Goal: Task Accomplishment & Management: Use online tool/utility

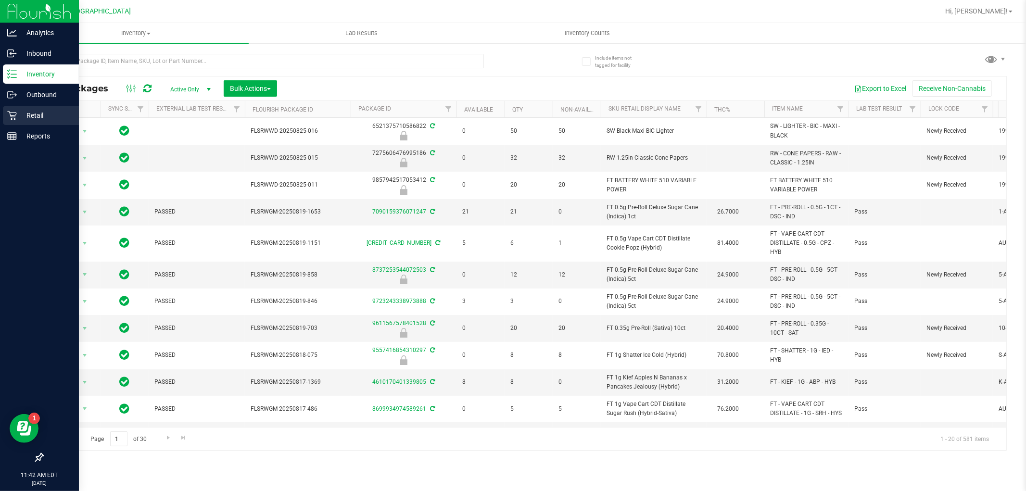
click at [7, 116] on icon at bounding box center [12, 116] width 10 height 10
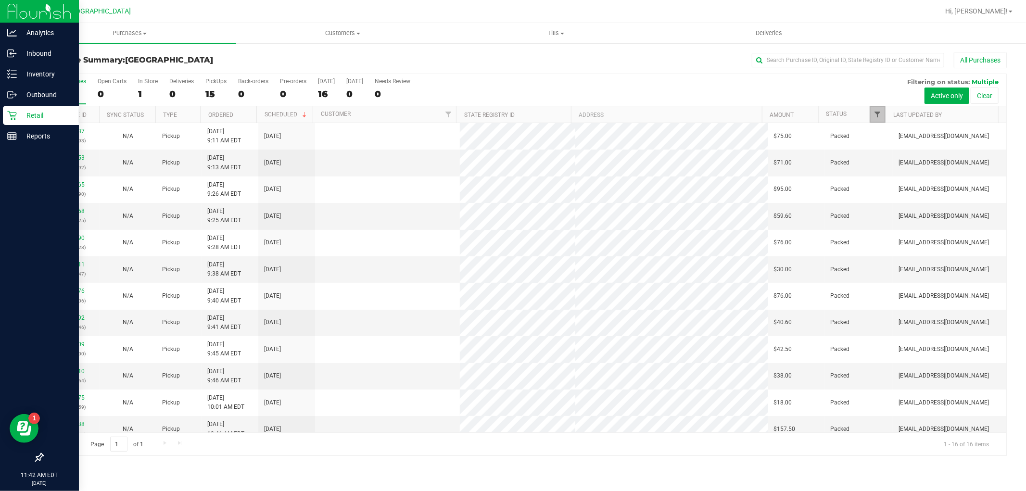
click at [876, 114] on span "Filter" at bounding box center [878, 115] width 8 height 8
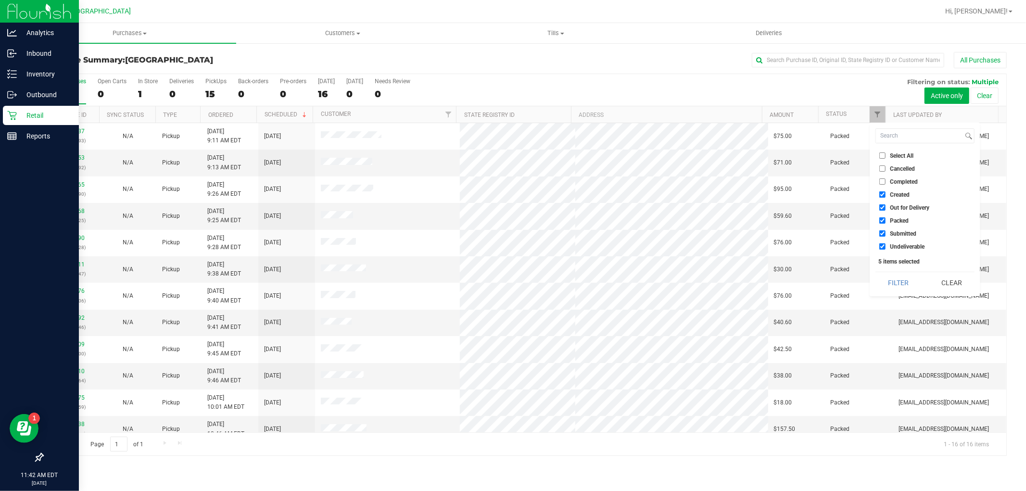
click at [901, 155] on span "Select All" at bounding box center [902, 156] width 24 height 6
click at [886, 155] on input "Select All" at bounding box center [883, 156] width 6 height 6
checkbox input "true"
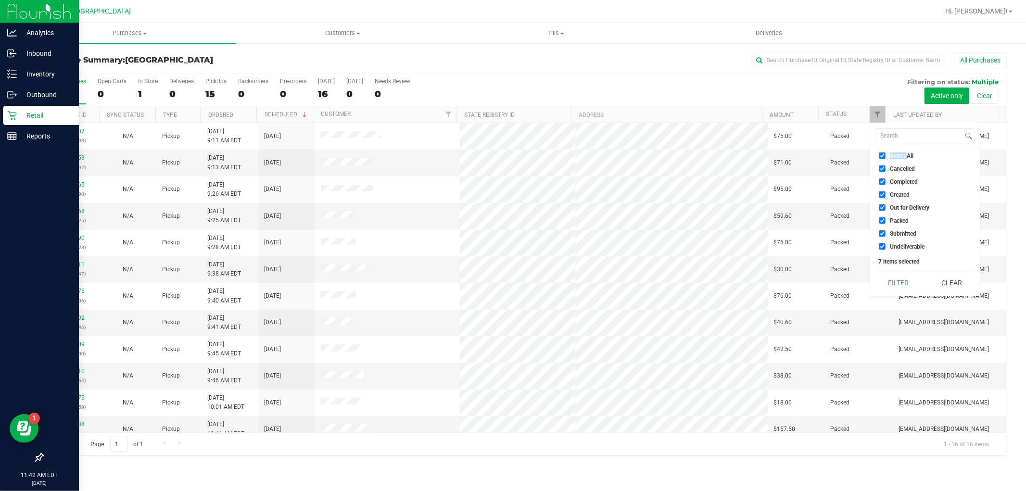
click at [901, 155] on span "Select All" at bounding box center [902, 156] width 24 height 6
click at [886, 155] on input "Select All" at bounding box center [883, 156] width 6 height 6
checkbox input "false"
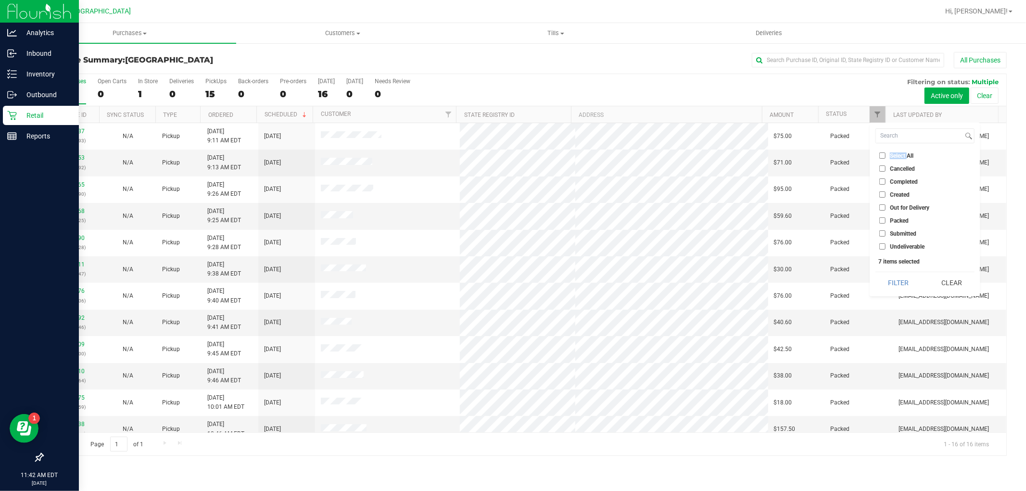
checkbox input "false"
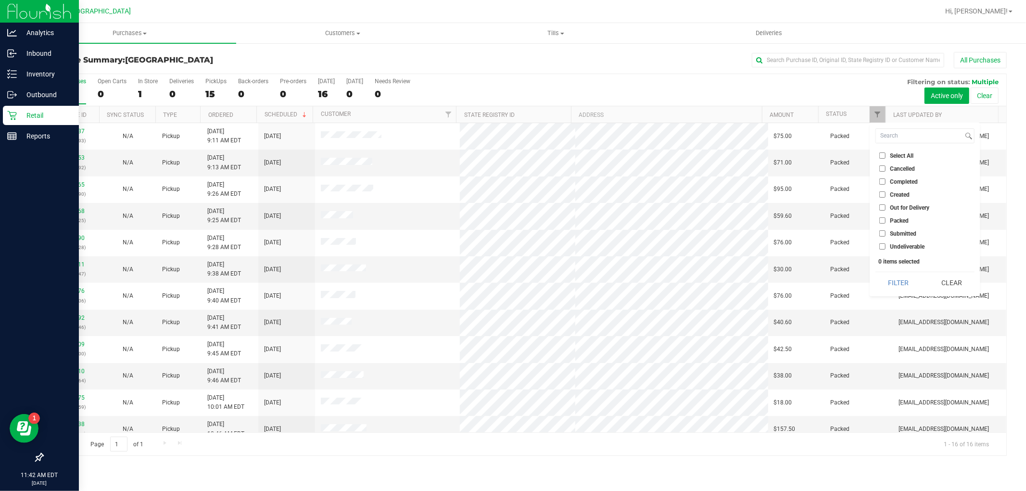
click at [900, 228] on ul "Select All Cancelled Completed Created Out for Delivery Packed Submitted Undeli…" at bounding box center [925, 201] width 99 height 101
click at [900, 233] on span "Submitted" at bounding box center [903, 234] width 26 height 6
click at [886, 233] on input "Submitted" at bounding box center [883, 233] width 6 height 6
checkbox input "true"
click at [900, 282] on button "Filter" at bounding box center [899, 282] width 46 height 21
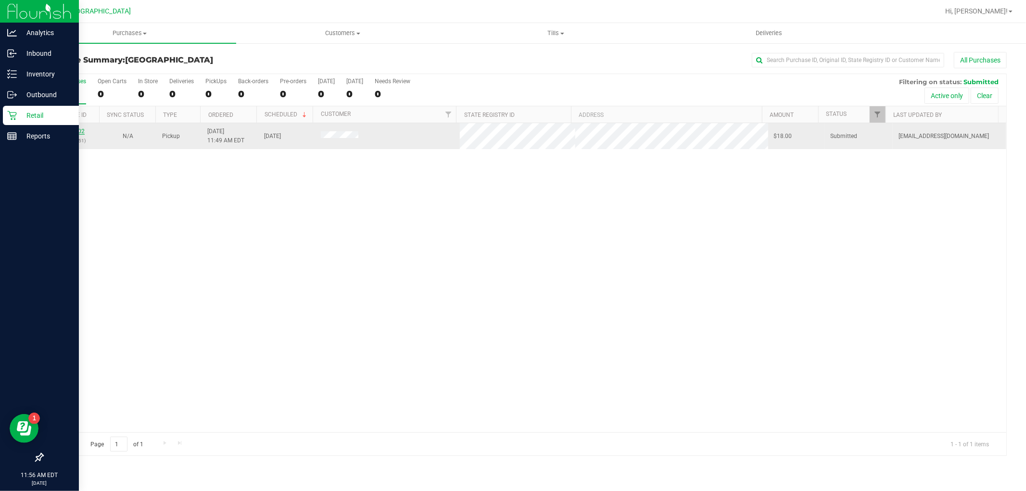
click at [68, 131] on link "11861602" at bounding box center [71, 131] width 27 height 7
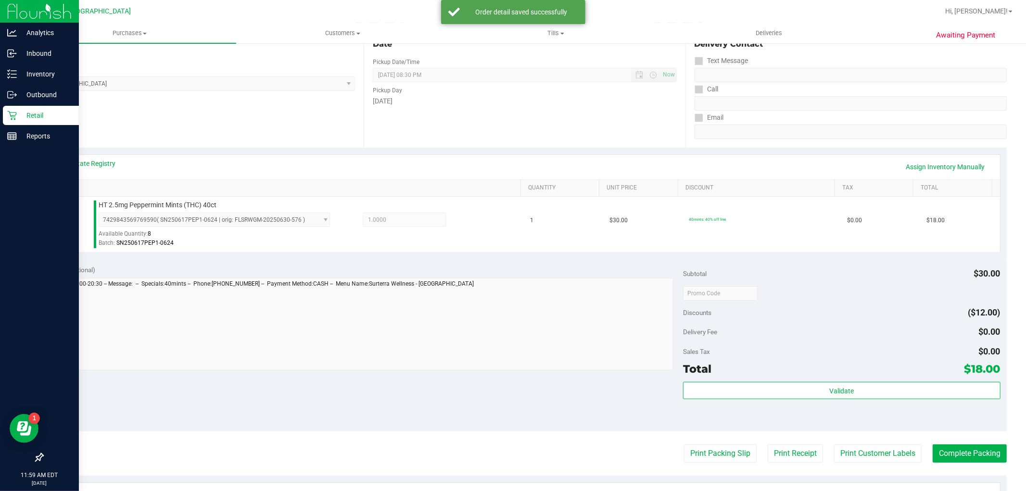
scroll to position [267, 0]
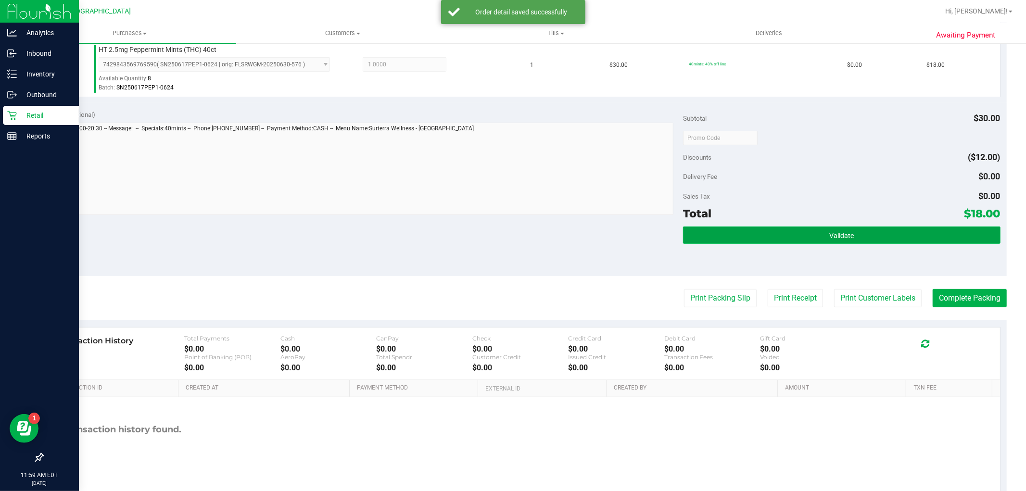
click at [778, 243] on button "Validate" at bounding box center [841, 235] width 317 height 17
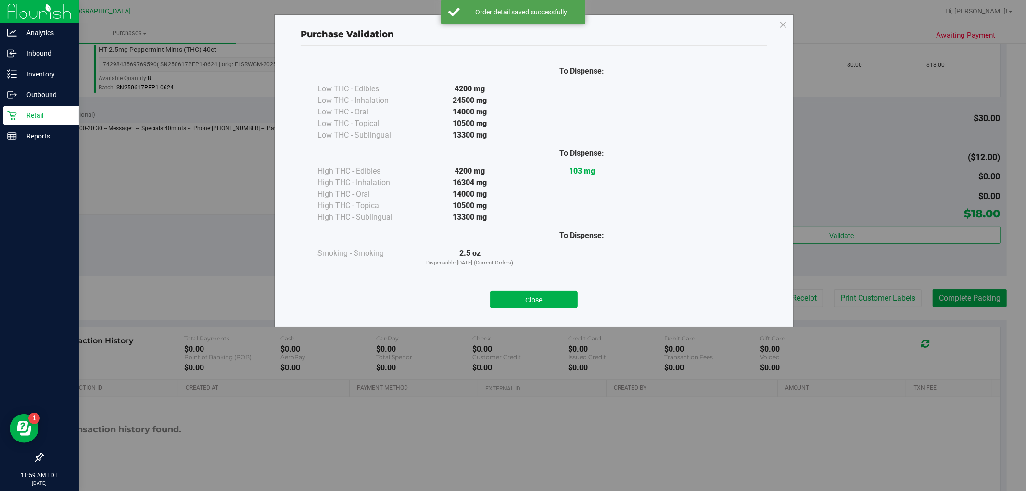
click at [852, 289] on div "Purchase Validation To Dispense: Low THC - Edibles 4200 mg" at bounding box center [517, 245] width 1034 height 491
click at [537, 301] on button "Close" at bounding box center [534, 299] width 88 height 17
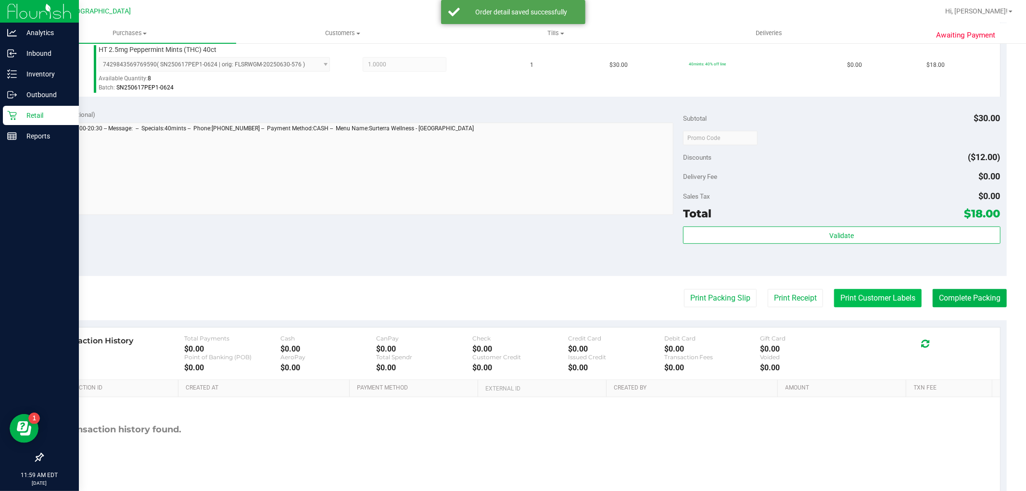
click at [870, 304] on button "Print Customer Labels" at bounding box center [878, 298] width 88 height 18
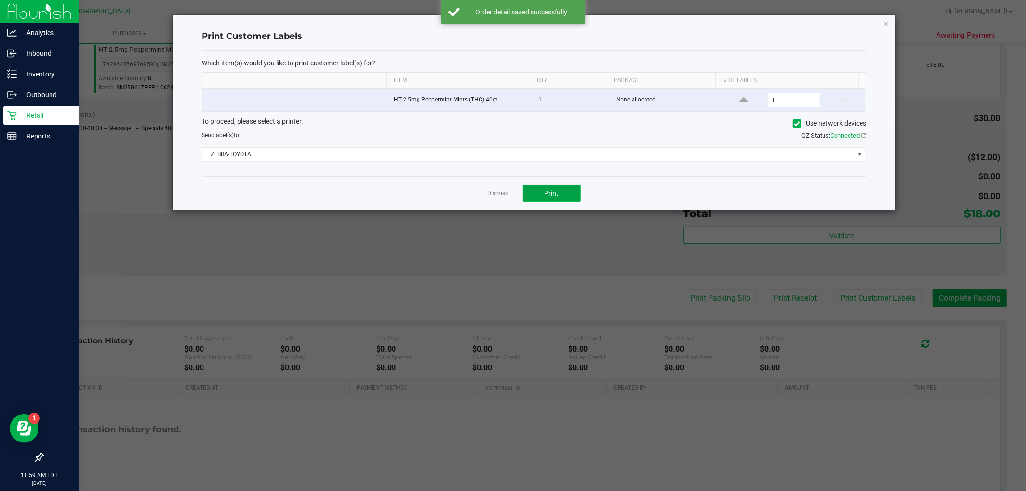
click at [551, 191] on span "Print" at bounding box center [552, 194] width 14 height 8
click at [501, 194] on link "Dismiss" at bounding box center [498, 194] width 21 height 8
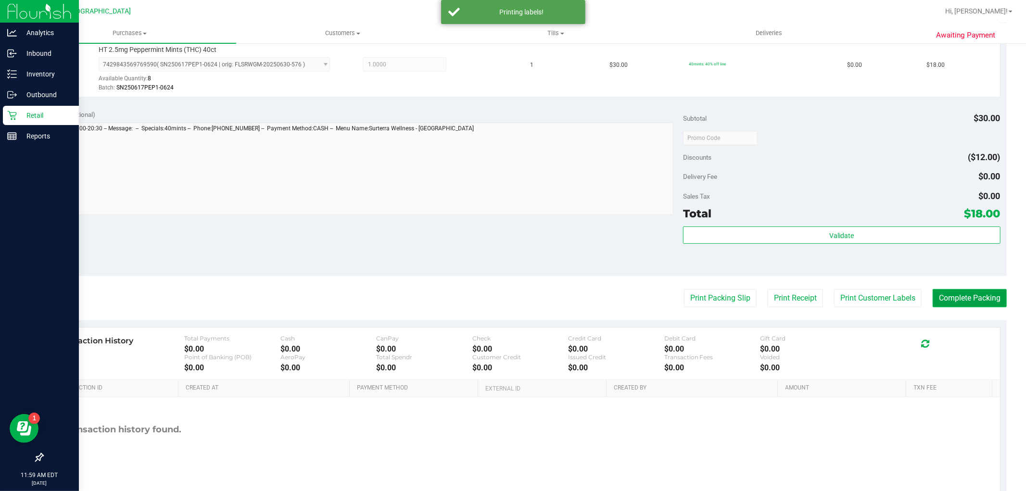
click at [940, 297] on button "Complete Packing" at bounding box center [970, 298] width 74 height 18
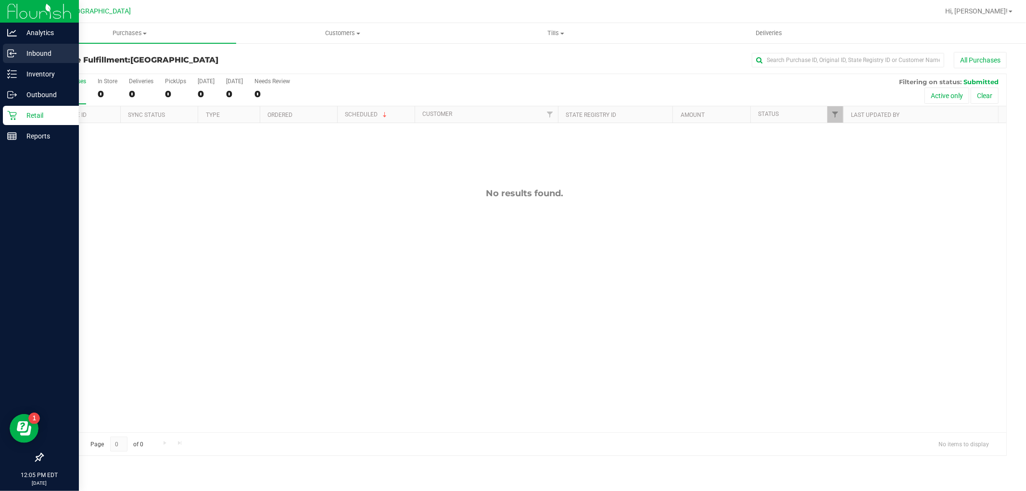
click at [28, 58] on p "Inbound" at bounding box center [46, 54] width 58 height 12
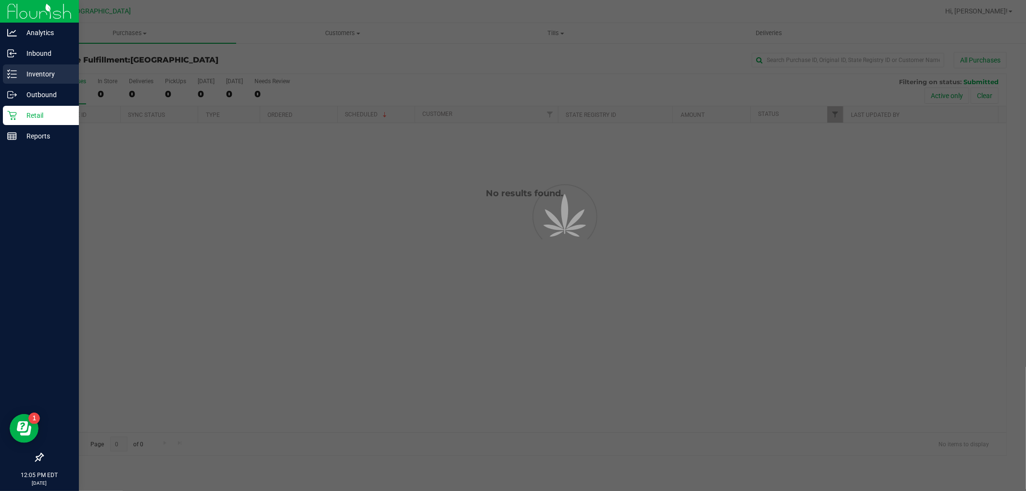
click at [38, 78] on p "Inventory" at bounding box center [46, 74] width 58 height 12
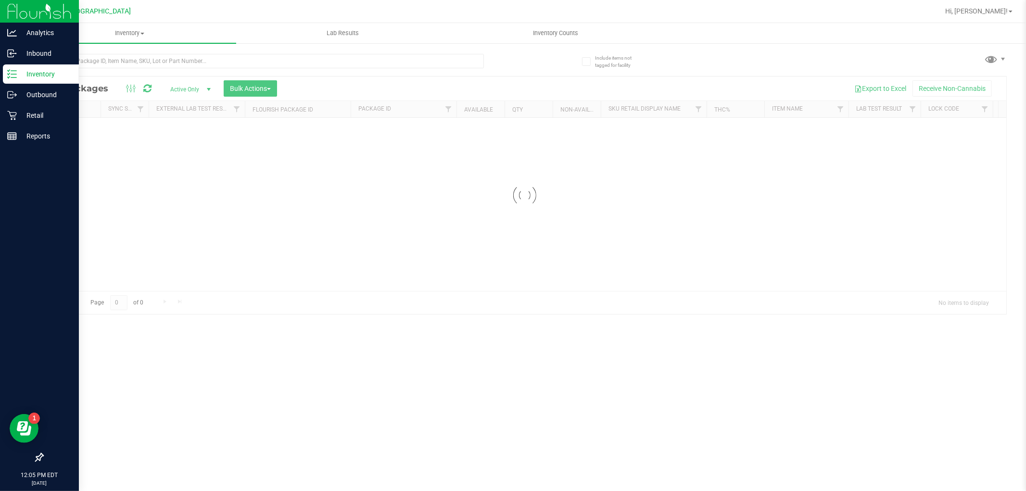
click at [38, 78] on p "Inventory" at bounding box center [46, 74] width 58 height 12
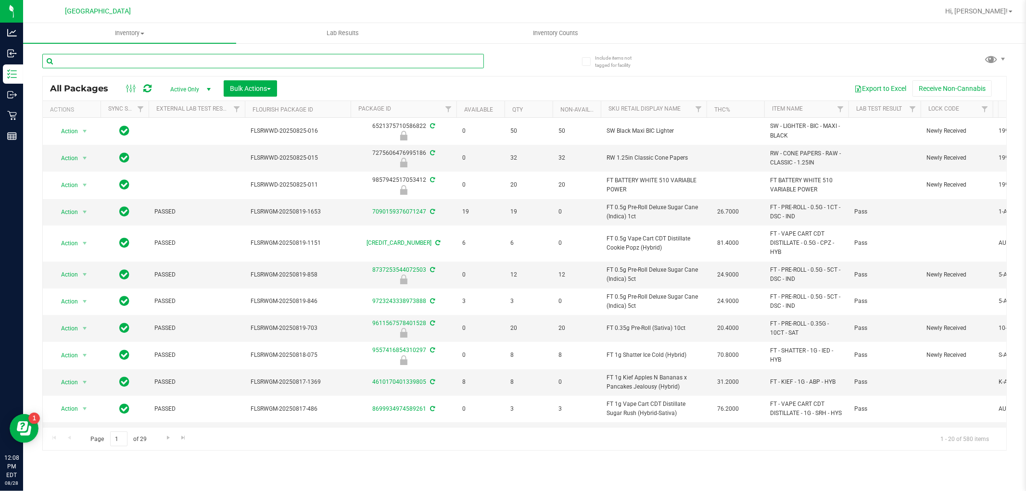
click at [166, 62] on input "text" at bounding box center [263, 61] width 442 height 14
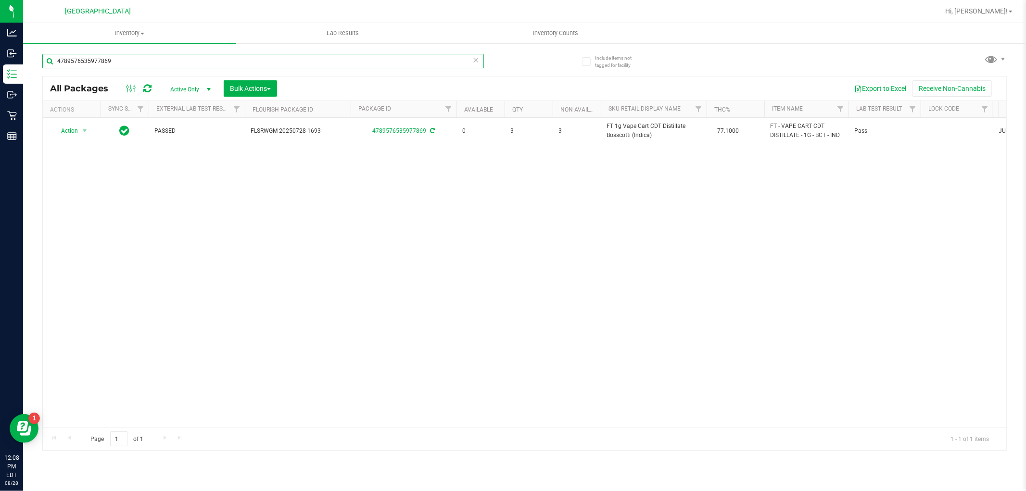
click at [196, 67] on input "4789576535977869" at bounding box center [263, 61] width 442 height 14
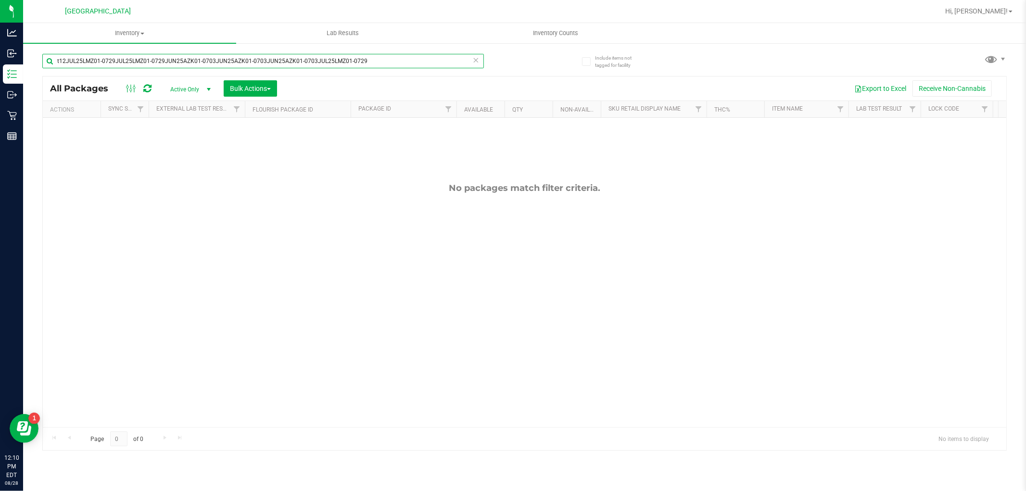
type input "t12JUL25LMZ01-0729JUL25LMZ01-0729JUN25AZK01-0703JUN25AZK01-0703JUN25AZK01-0703J…"
click at [165, 69] on div "t12JUL25LMZ01-0729JUL25LMZ01-0729JUN25AZK01-0703JUN25AZK01-0703JUN25AZK01-0703J…" at bounding box center [263, 65] width 442 height 22
click at [166, 63] on input "t12JUL25LMZ01-0729JUL25LMZ01-0729JUN25AZK01-0703JUN25AZK01-0703JUN25AZK01-0703J…" at bounding box center [263, 61] width 442 height 14
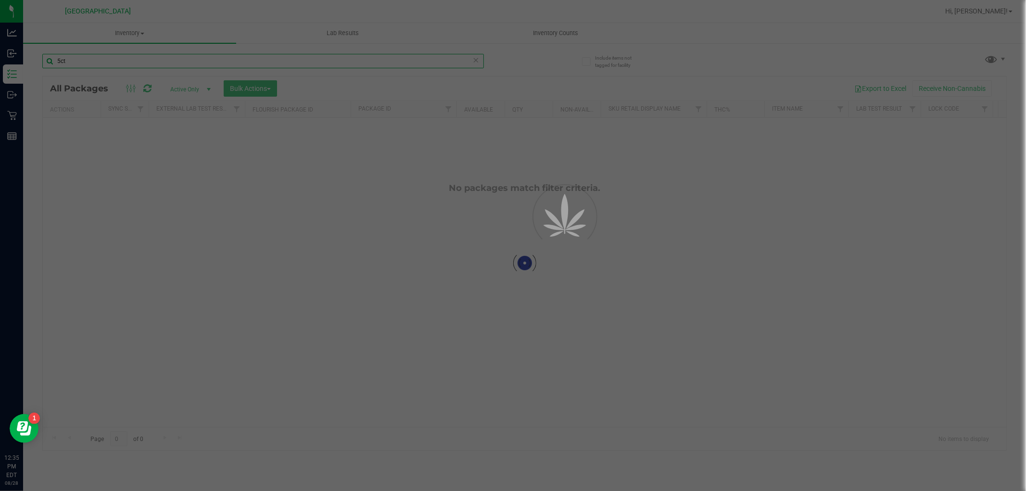
type input "5ct"
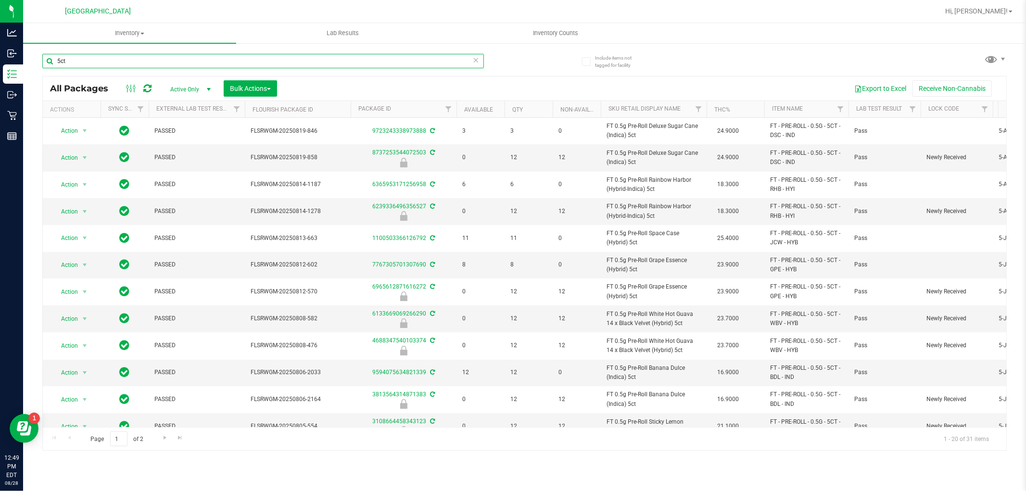
click at [410, 59] on input "5ct" at bounding box center [263, 61] width 442 height 14
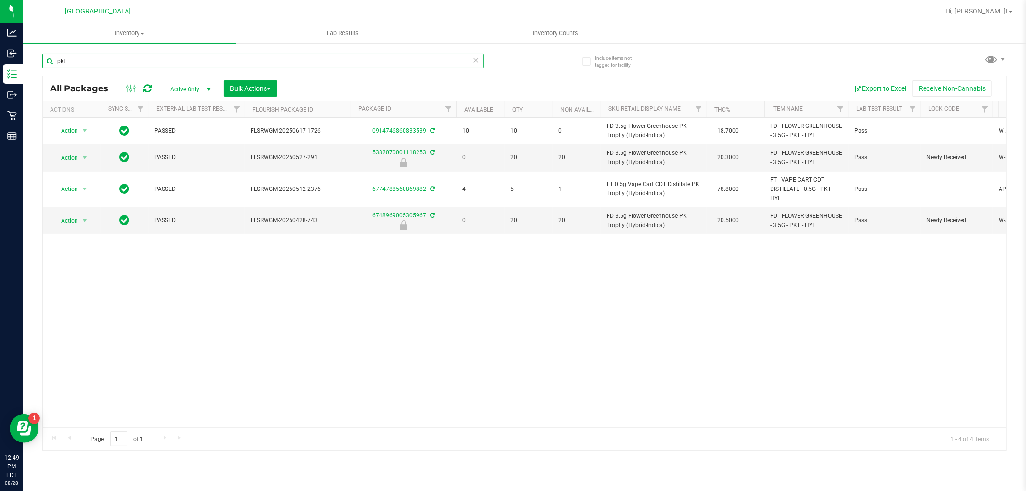
type input "pkt"
click at [476, 59] on icon at bounding box center [476, 60] width 7 height 12
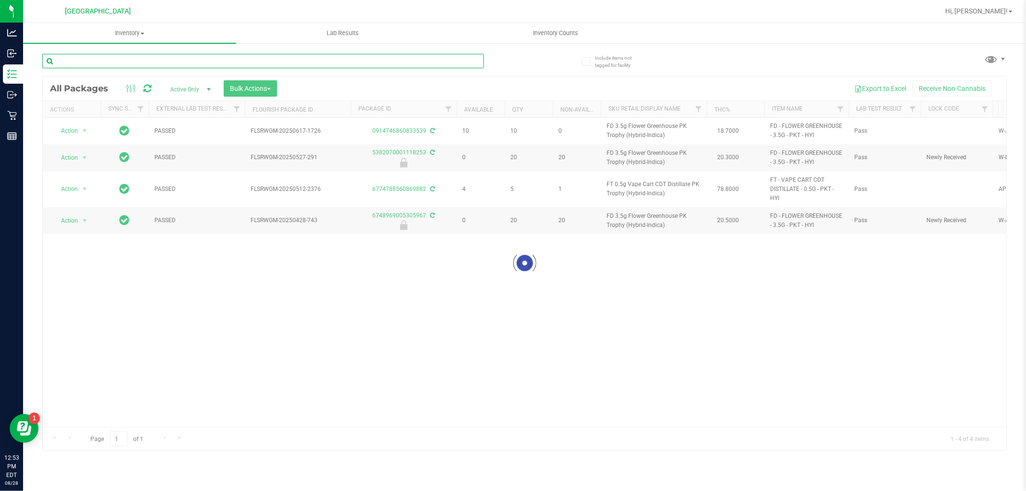
click at [434, 65] on input "text" at bounding box center [263, 61] width 442 height 14
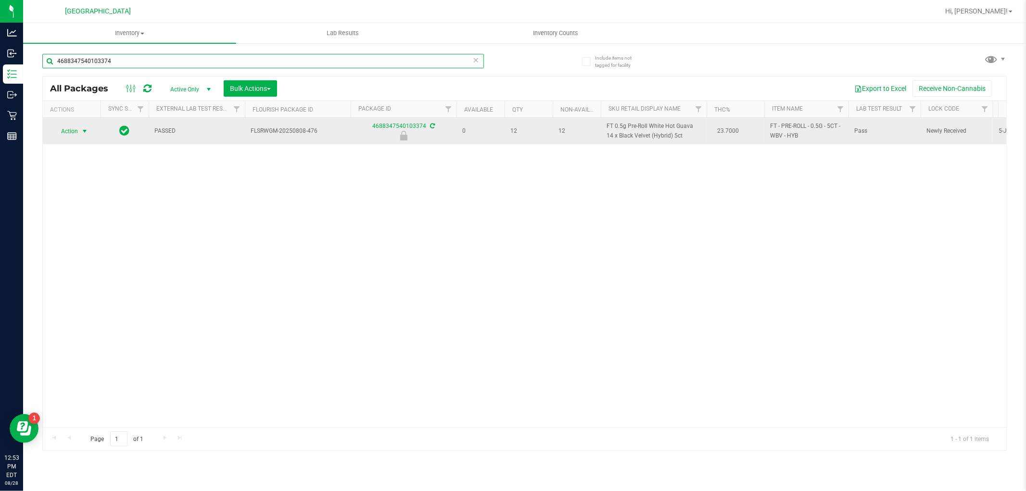
type input "4688347540103374"
click at [70, 132] on span "Action" at bounding box center [65, 131] width 26 height 13
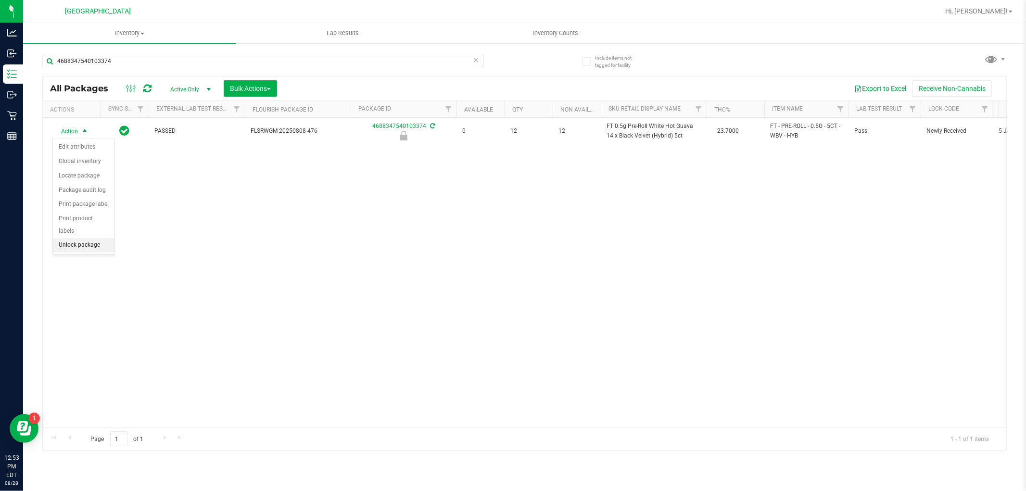
click at [85, 247] on li "Unlock package" at bounding box center [84, 245] width 62 height 14
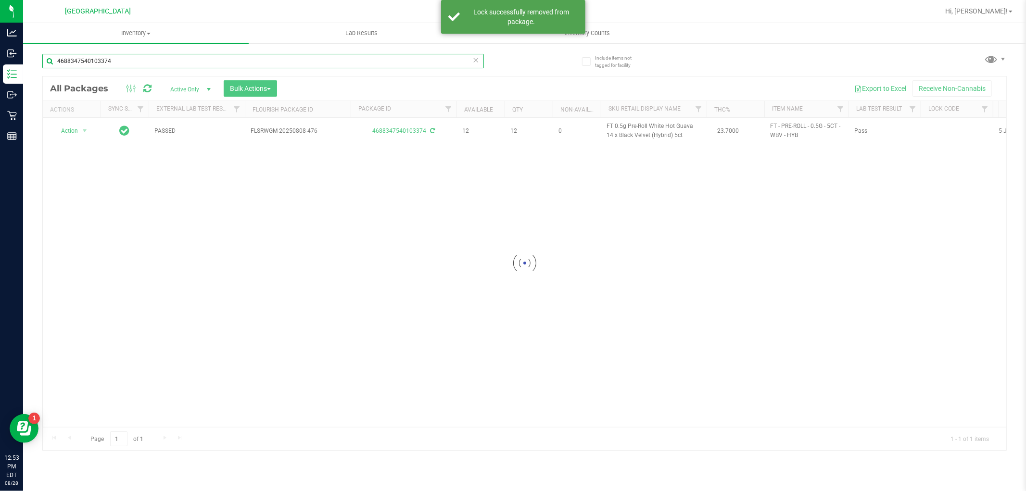
click at [93, 58] on input "4688347540103374" at bounding box center [263, 61] width 442 height 14
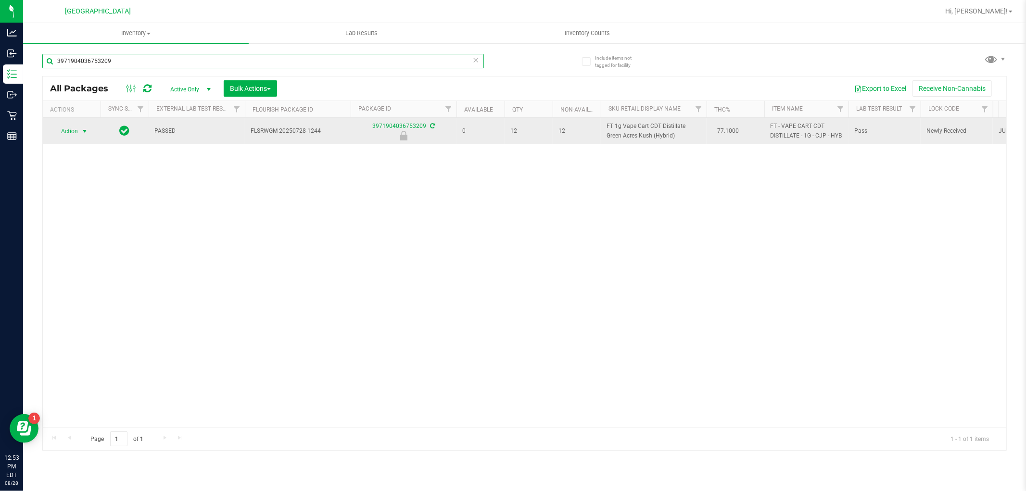
type input "3971904036753209"
click at [80, 131] on span "select" at bounding box center [85, 131] width 12 height 13
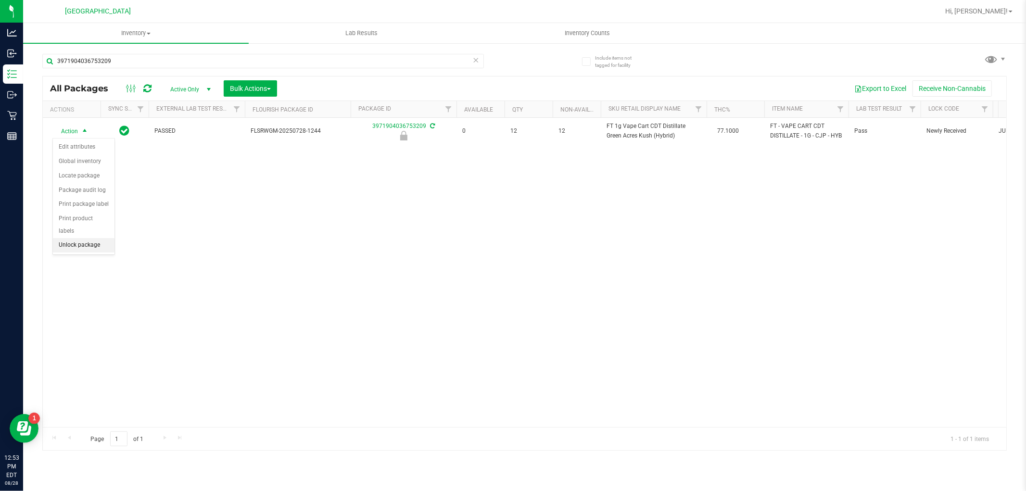
click at [79, 248] on li "Unlock package" at bounding box center [84, 245] width 62 height 14
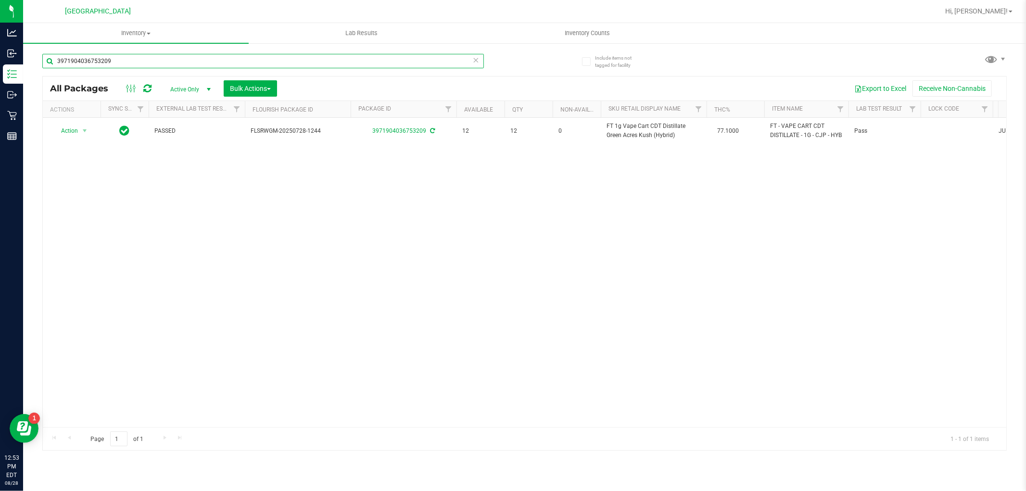
click at [121, 56] on input "3971904036753209" at bounding box center [263, 61] width 442 height 14
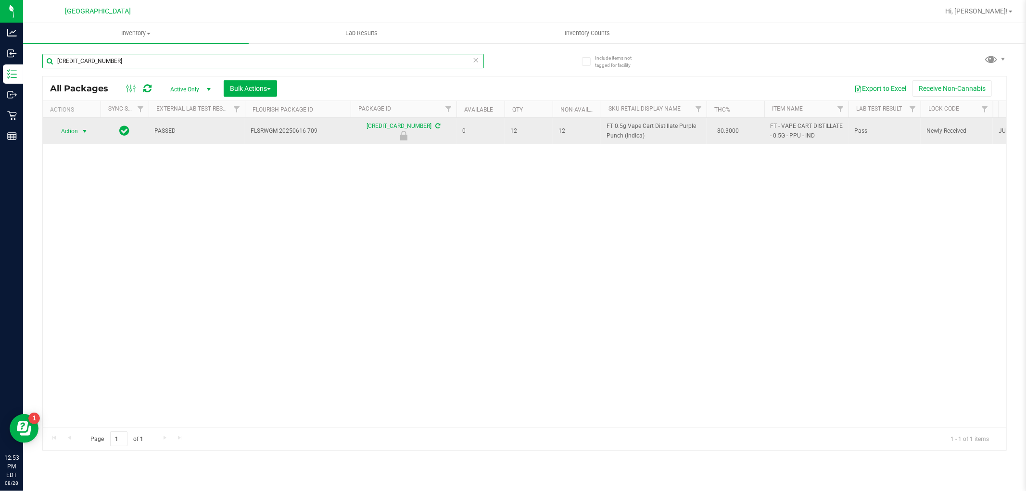
type input "[CREDIT_CARD_NUMBER]"
click at [73, 130] on span "Action" at bounding box center [65, 131] width 26 height 13
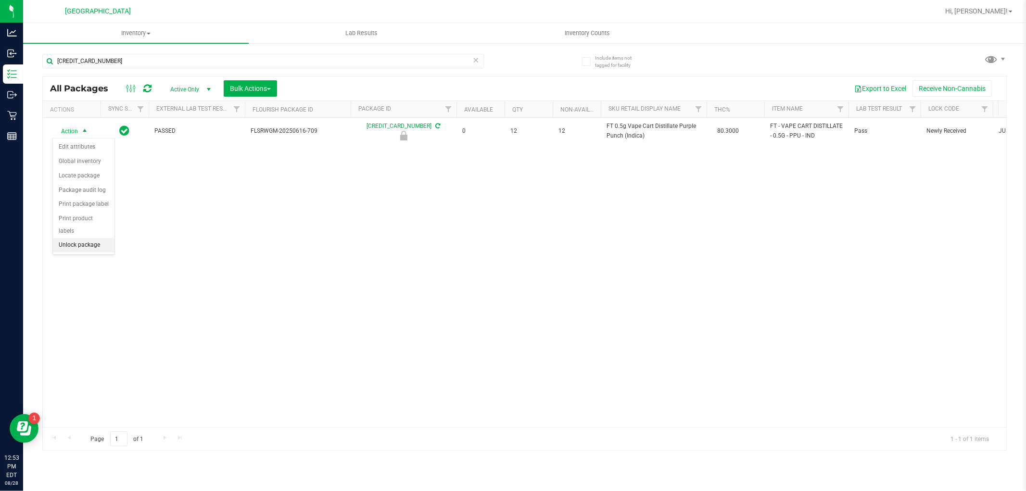
click at [83, 243] on li "Unlock package" at bounding box center [84, 245] width 62 height 14
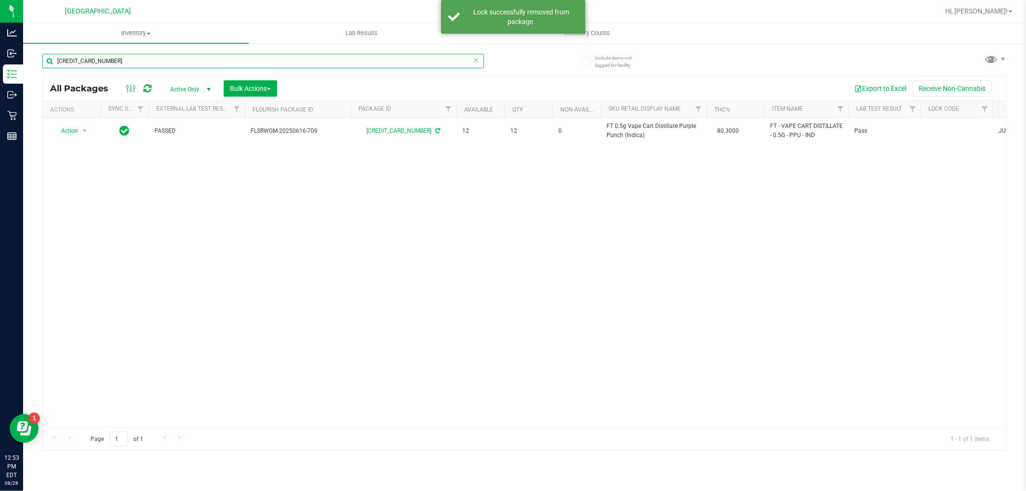
click at [109, 65] on input "[CREDIT_CARD_NUMBER]" at bounding box center [263, 61] width 442 height 14
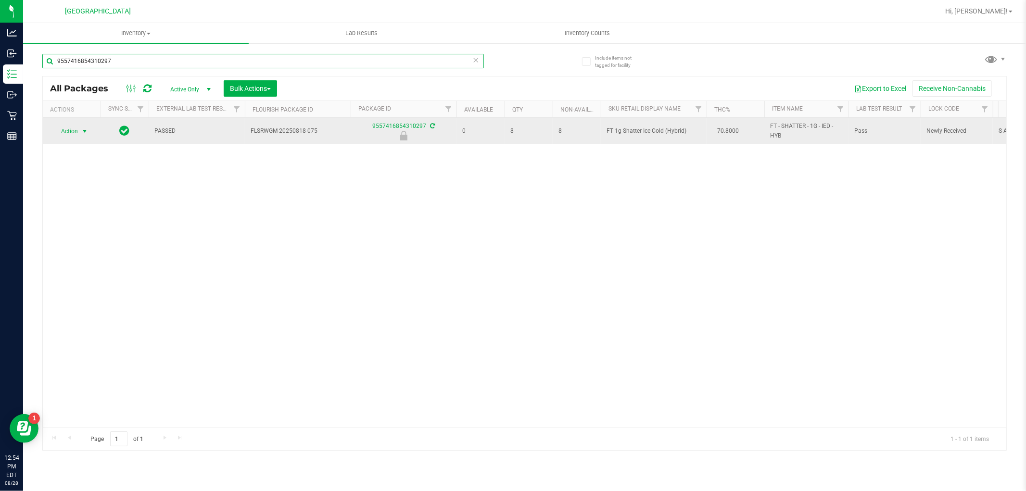
type input "9557416854310297"
click at [85, 130] on span "select" at bounding box center [85, 132] width 8 height 8
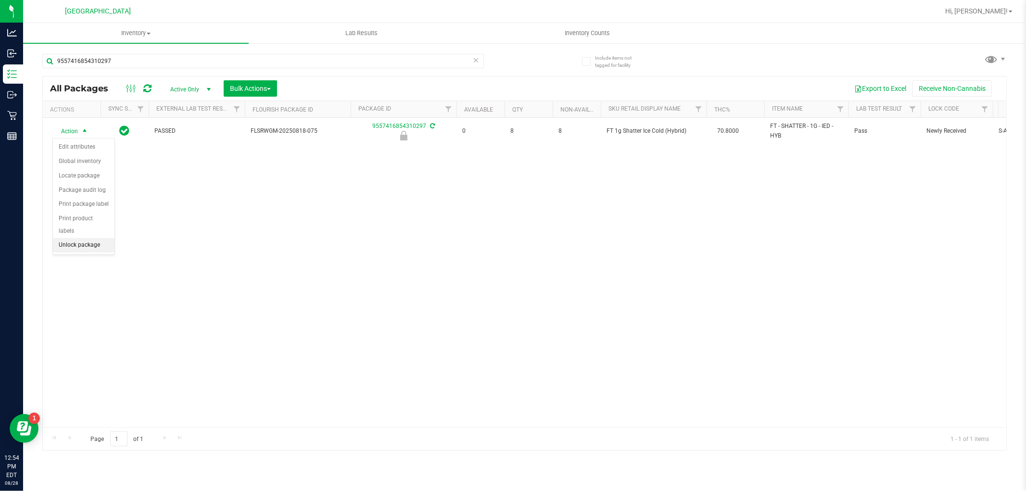
click at [70, 247] on li "Unlock package" at bounding box center [84, 245] width 62 height 14
click at [130, 52] on div "9557416854310297" at bounding box center [283, 60] width 483 height 31
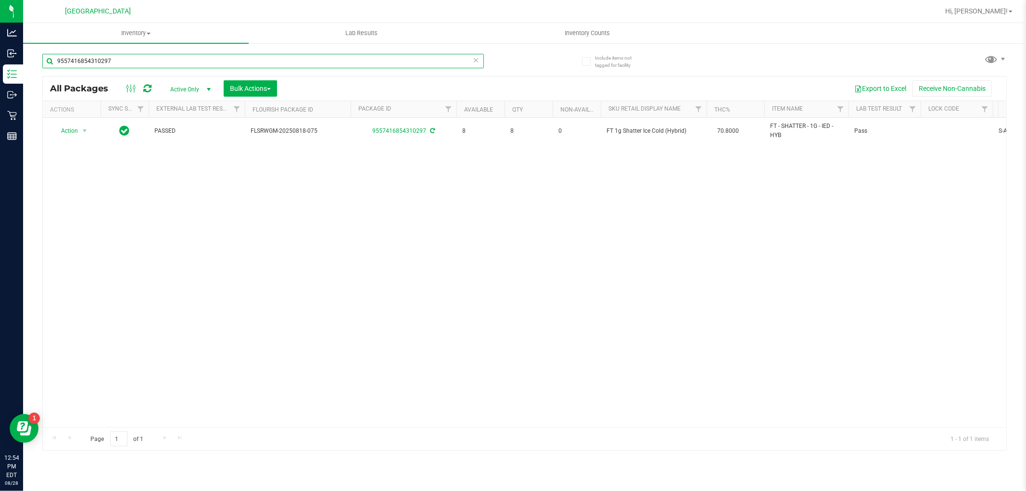
click at [128, 54] on input "9557416854310297" at bounding box center [263, 61] width 442 height 14
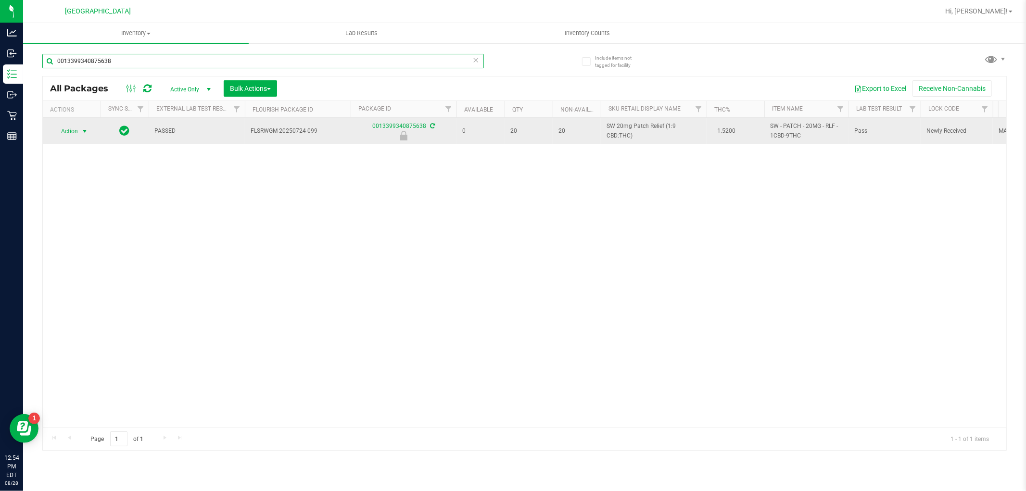
type input "0013399340875638"
click at [86, 131] on span "select" at bounding box center [85, 132] width 8 height 8
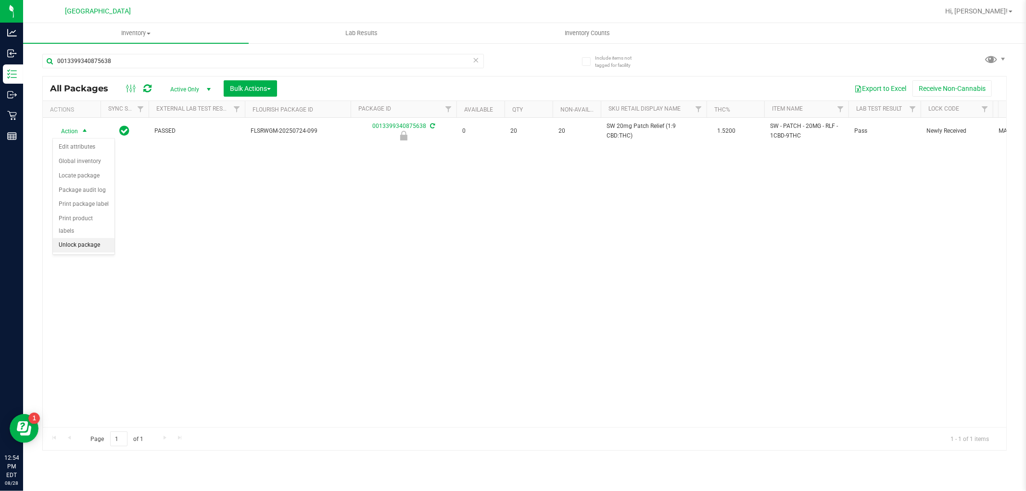
click at [71, 242] on li "Unlock package" at bounding box center [84, 245] width 62 height 14
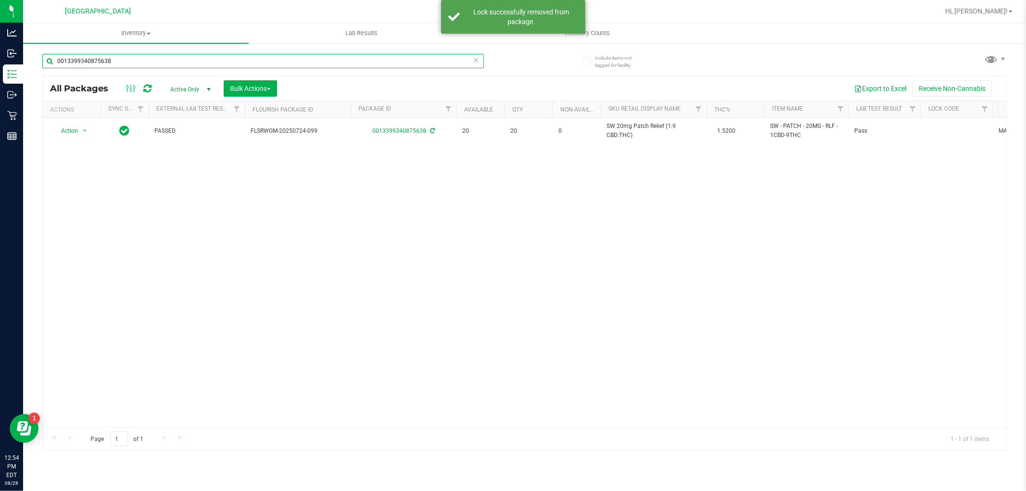
click at [137, 57] on input "0013399340875638" at bounding box center [263, 61] width 442 height 14
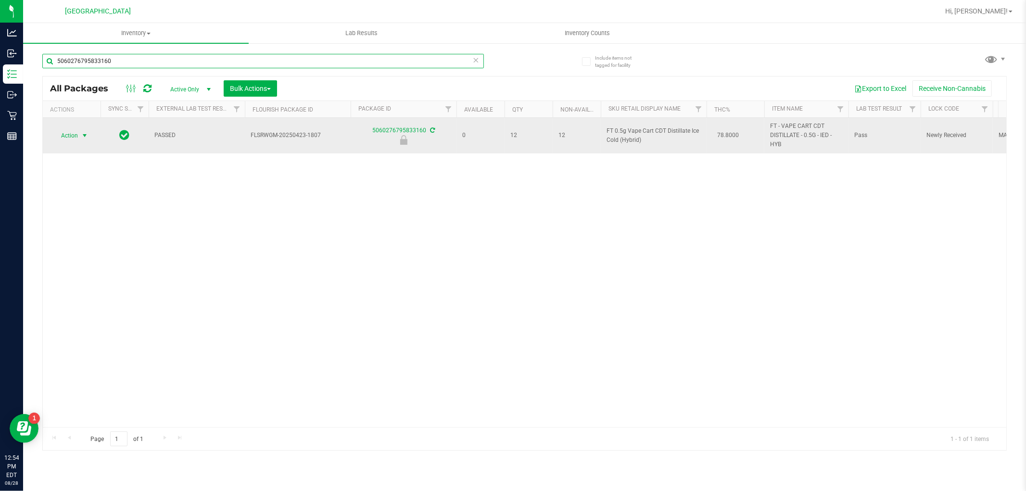
type input "5060276795833160"
click at [66, 138] on span "Action" at bounding box center [65, 135] width 26 height 13
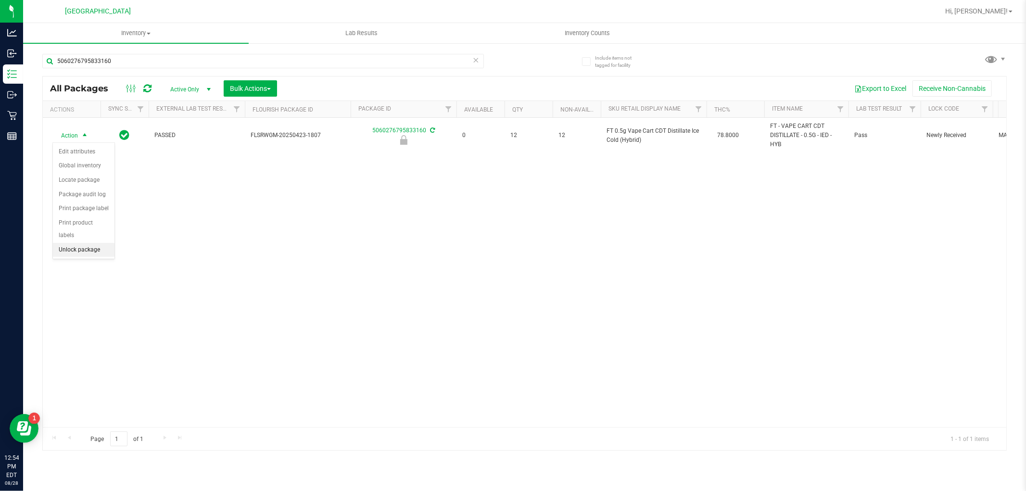
click at [87, 254] on li "Unlock package" at bounding box center [84, 250] width 62 height 14
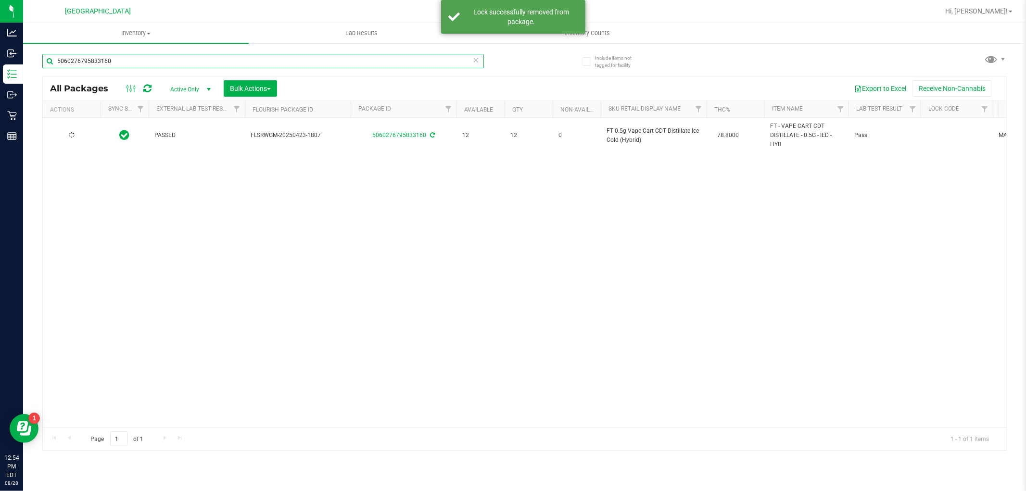
click at [174, 63] on input "5060276795833160" at bounding box center [263, 61] width 442 height 14
click at [190, 59] on input "5060276795833160" at bounding box center [263, 61] width 442 height 14
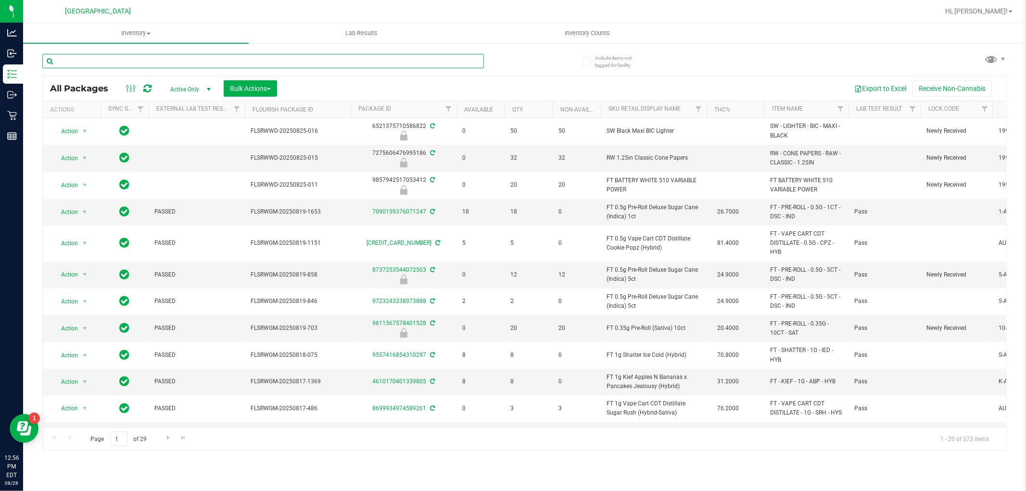
click at [213, 60] on input "text" at bounding box center [263, 61] width 442 height 14
click at [419, 54] on input "text" at bounding box center [263, 61] width 442 height 14
